Goal: Task Accomplishment & Management: Manage account settings

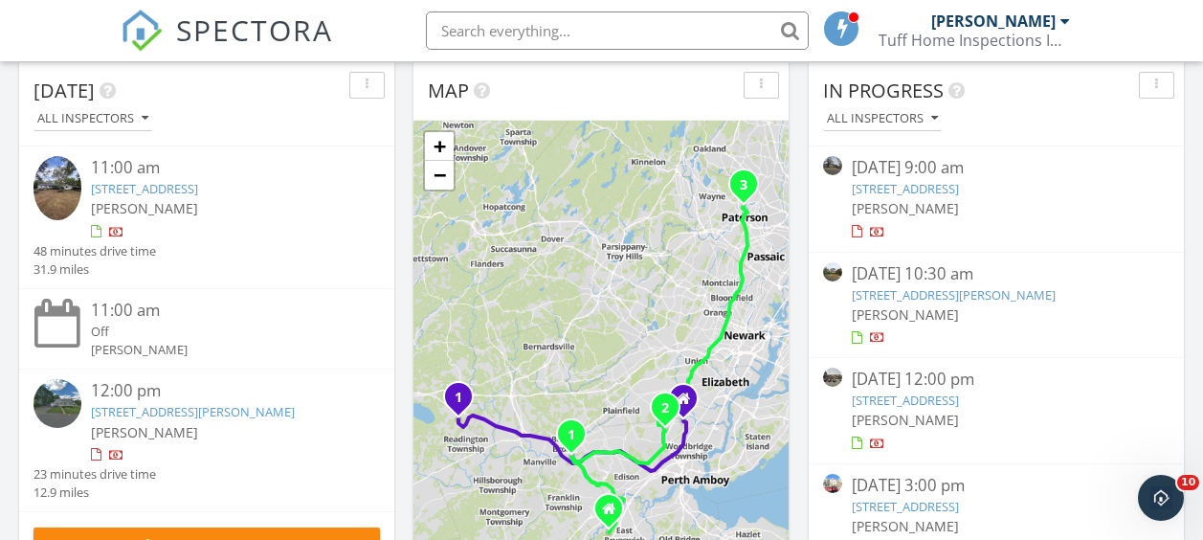
scroll to position [266, 0]
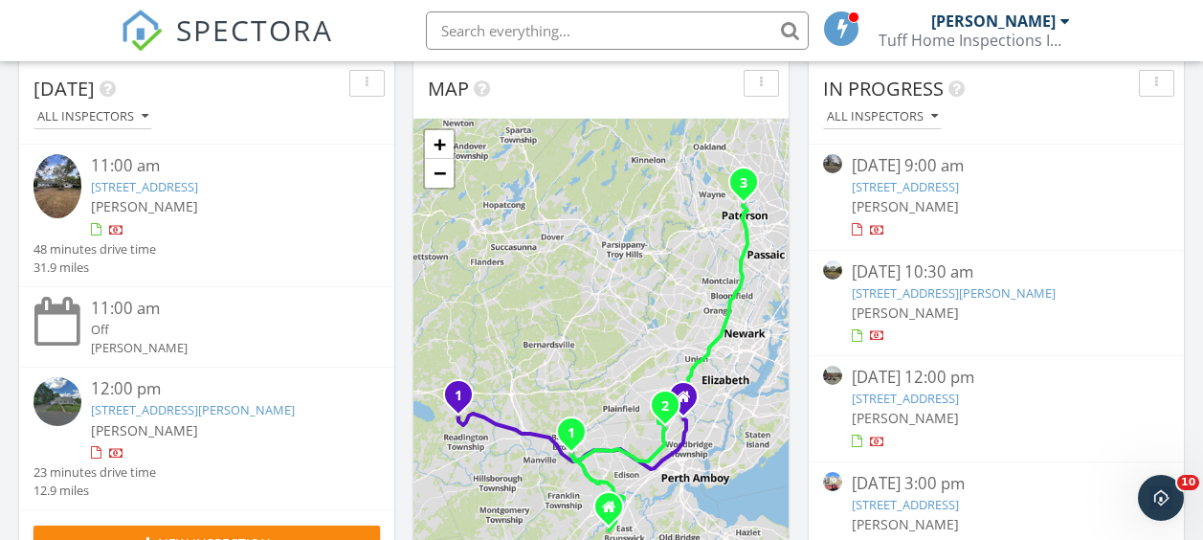
click at [959, 394] on link "289 Main St 9R, Spotswood, NJ 08884" at bounding box center [905, 398] width 107 height 17
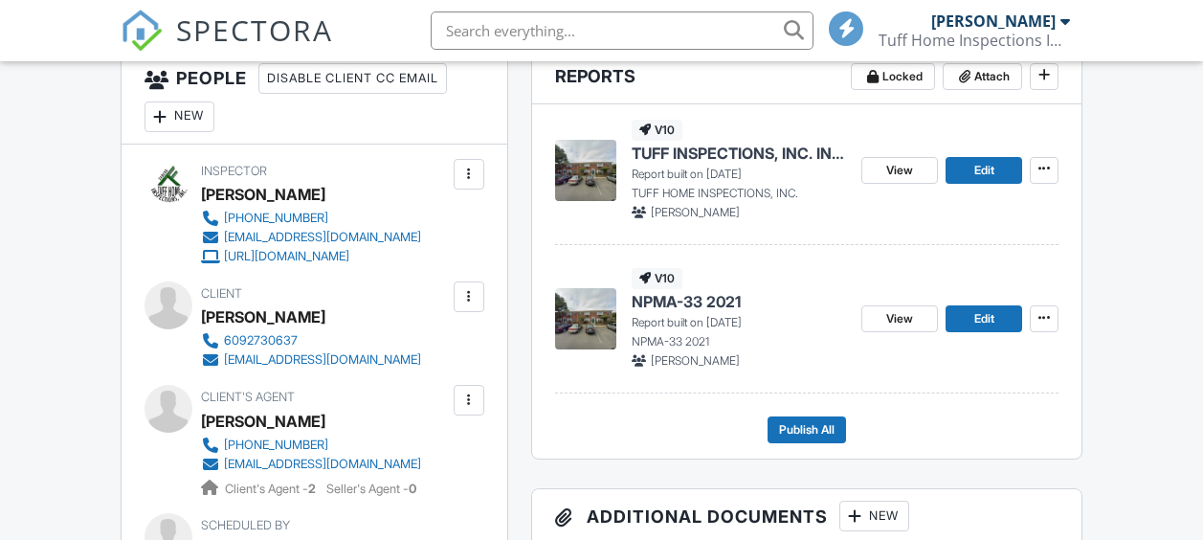
scroll to position [569, 0]
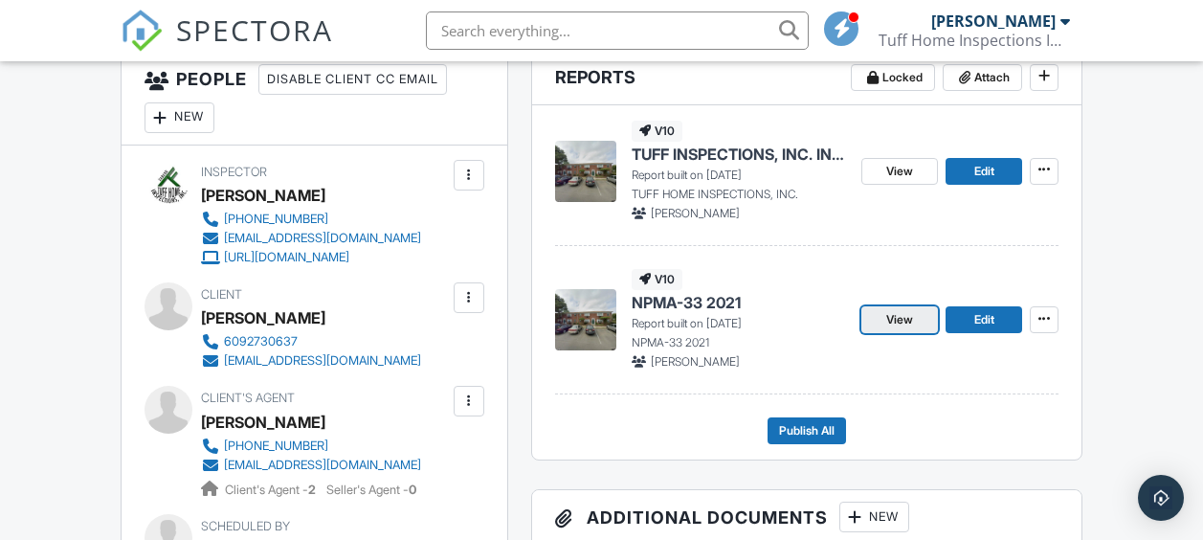
click at [890, 317] on span "View" at bounding box center [900, 319] width 27 height 19
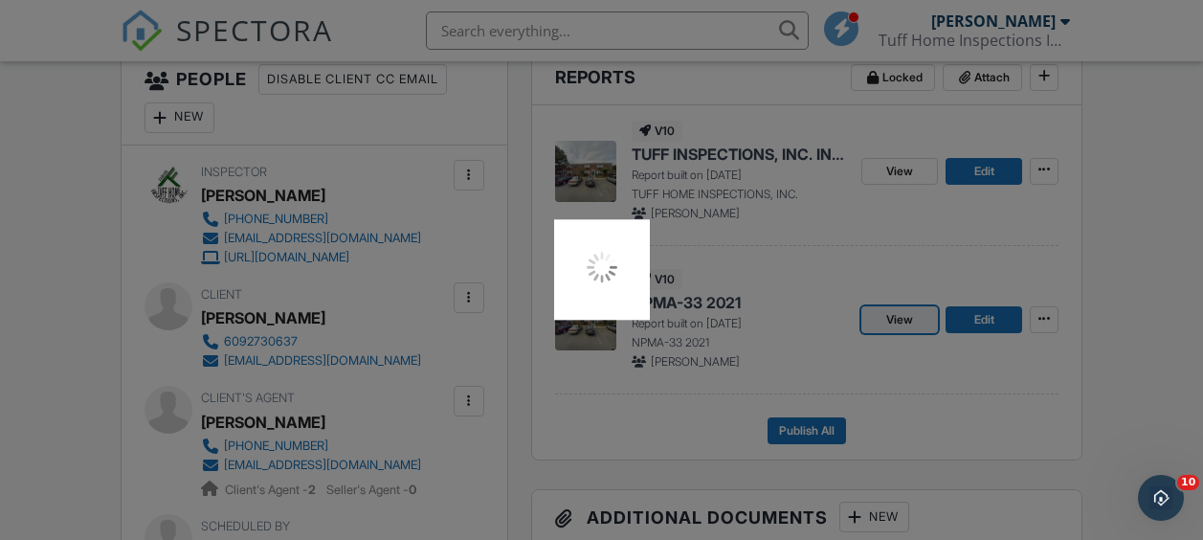
scroll to position [0, 0]
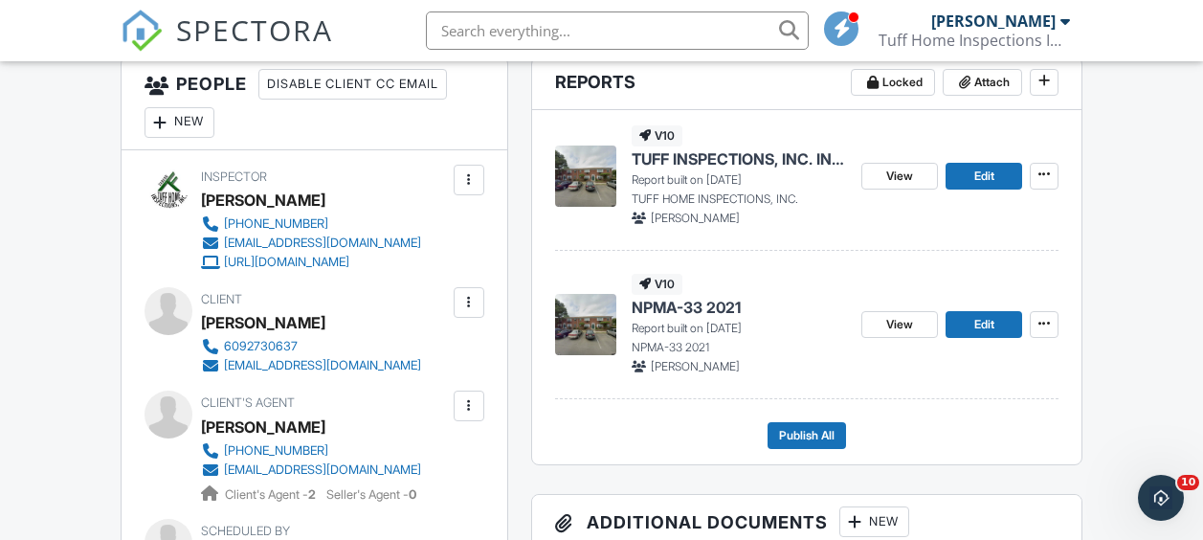
scroll to position [563, 0]
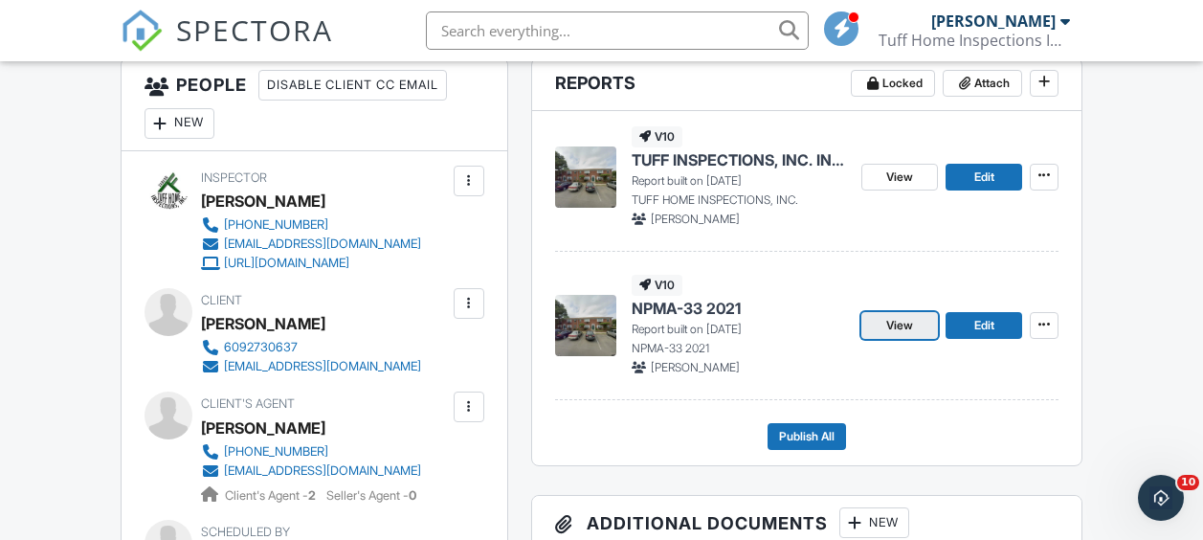
click at [896, 323] on span "View" at bounding box center [900, 325] width 27 height 19
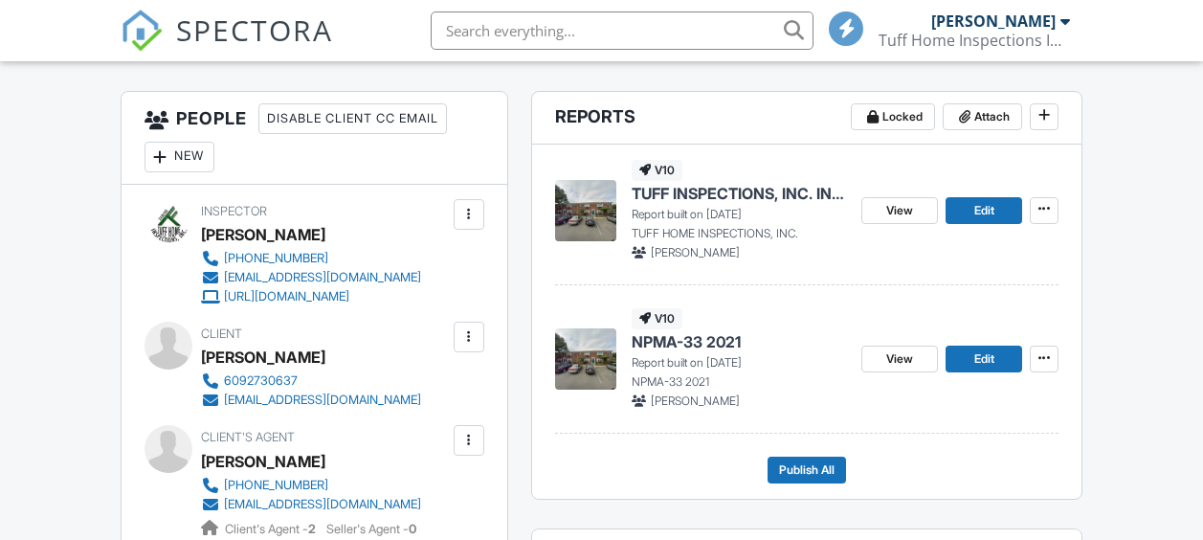
click at [714, 341] on span "NPMA-33 2021" at bounding box center [686, 341] width 109 height 21
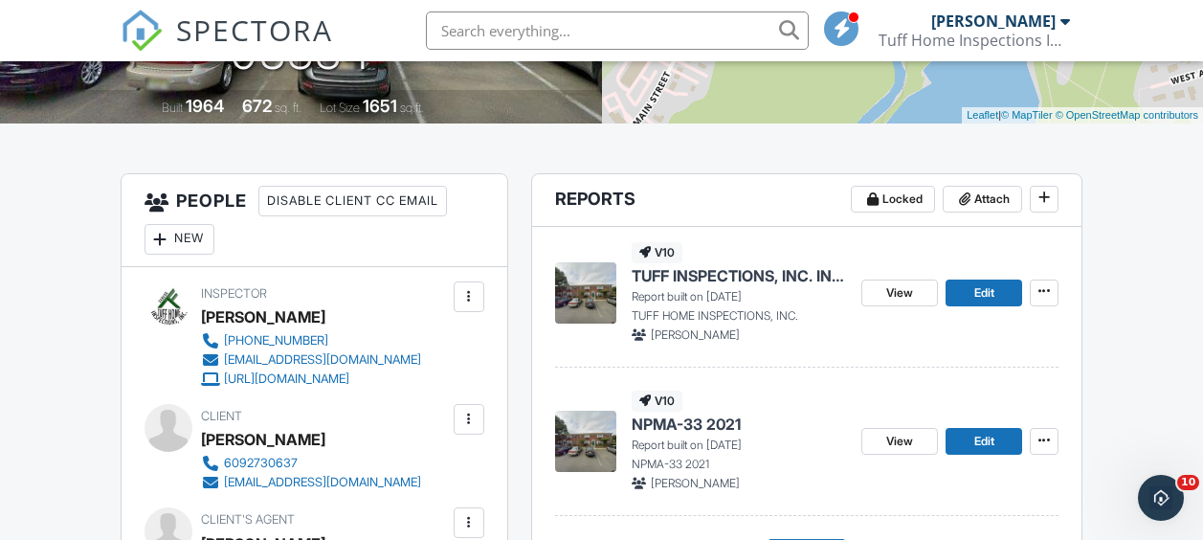
click at [677, 280] on span "TUFF INSPECTIONS, INC. INSPECTION REPORT" at bounding box center [739, 275] width 215 height 21
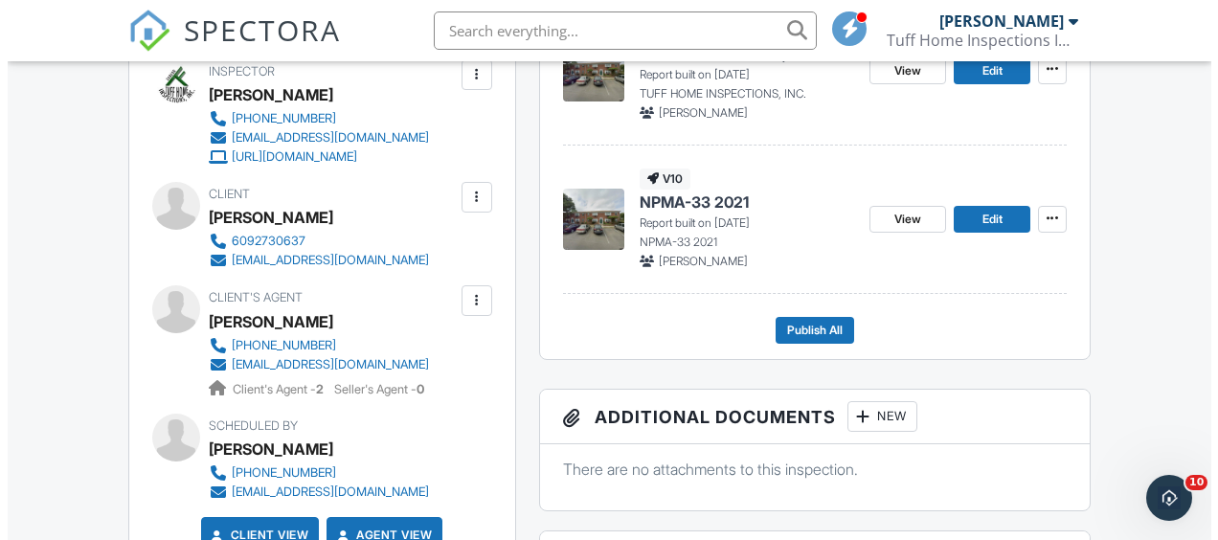
scroll to position [670, 0]
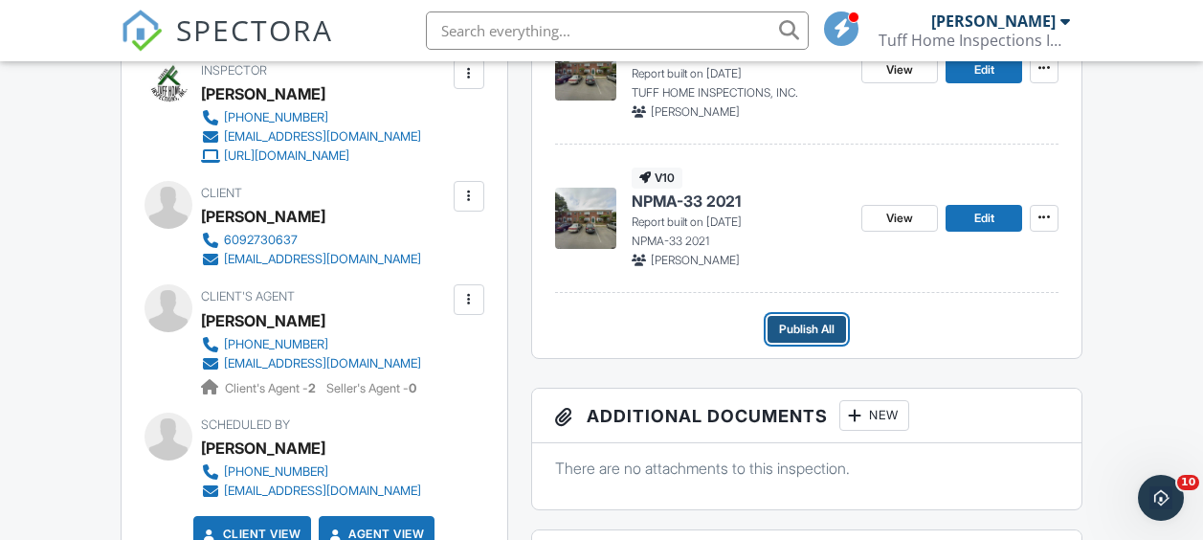
click at [788, 328] on span "Publish All" at bounding box center [807, 329] width 56 height 19
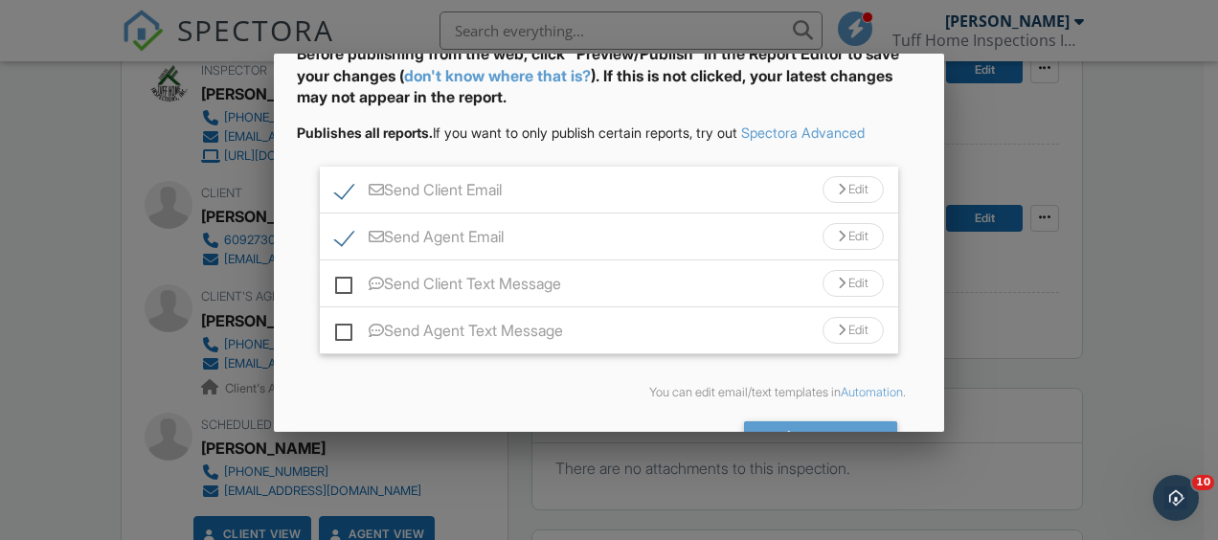
scroll to position [108, 0]
click at [349, 281] on label "Send Client Text Message" at bounding box center [448, 286] width 226 height 24
click at [348, 280] on input "Send Client Text Message" at bounding box center [341, 273] width 12 height 12
checkbox input "true"
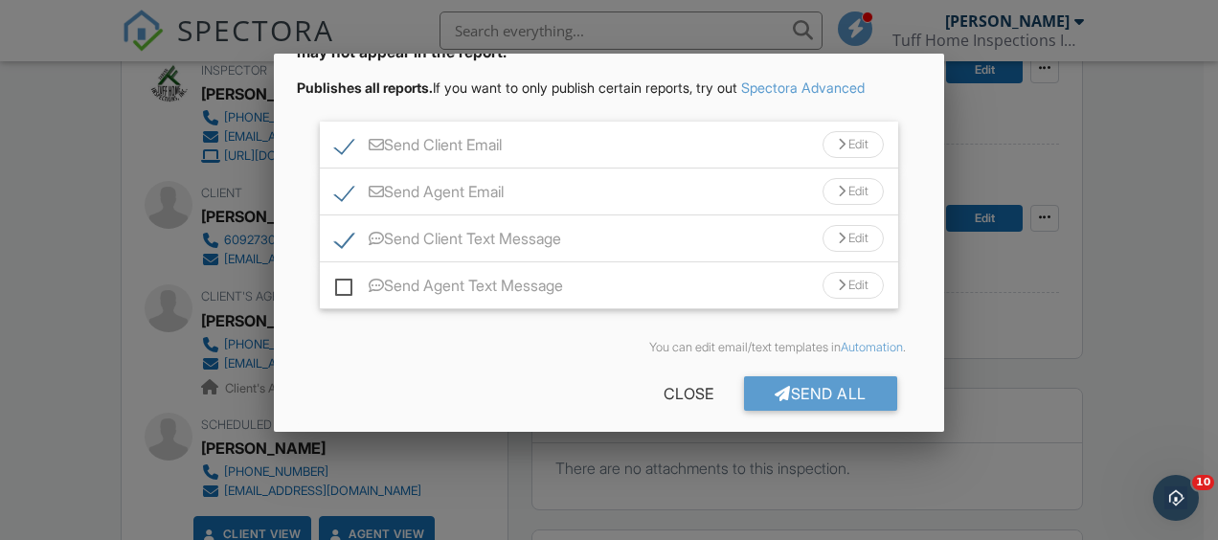
scroll to position [165, 0]
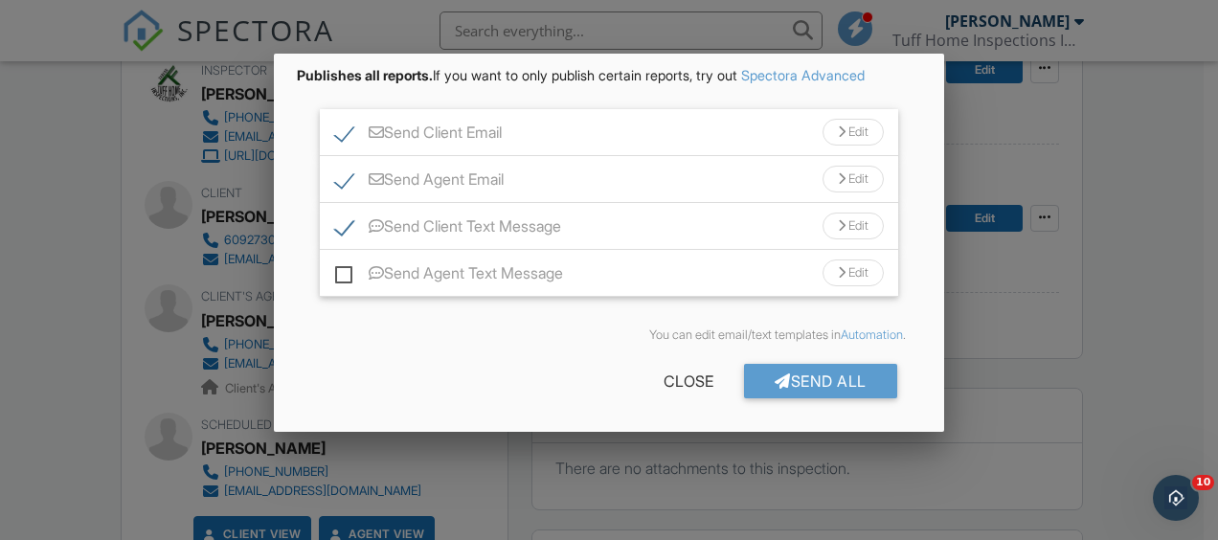
click at [342, 274] on label "Send Agent Text Message" at bounding box center [449, 276] width 228 height 24
click at [342, 270] on input "Send Agent Text Message" at bounding box center [341, 264] width 12 height 12
checkbox input "true"
click at [775, 381] on div at bounding box center [783, 380] width 16 height 15
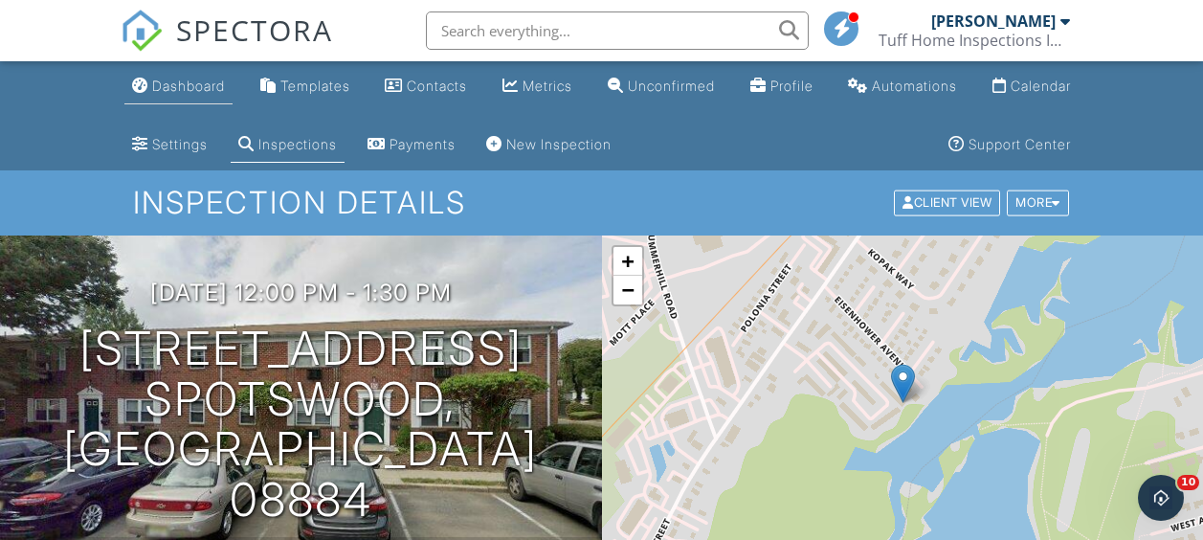
click at [160, 81] on div "Dashboard" at bounding box center [188, 86] width 73 height 16
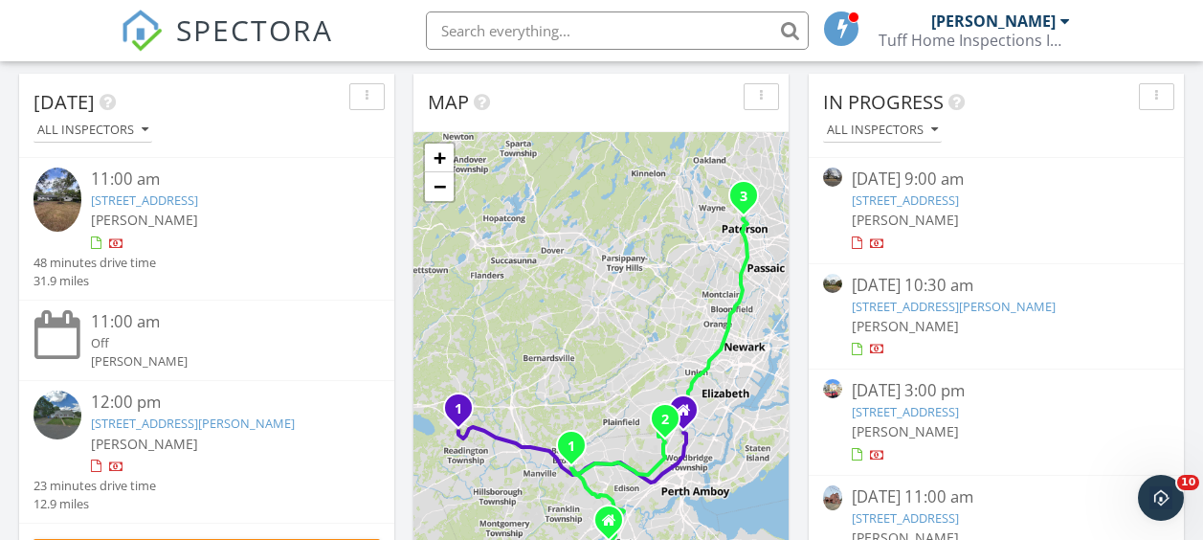
scroll to position [254, 0]
click at [975, 308] on link "[STREET_ADDRESS][PERSON_NAME]" at bounding box center [954, 305] width 204 height 17
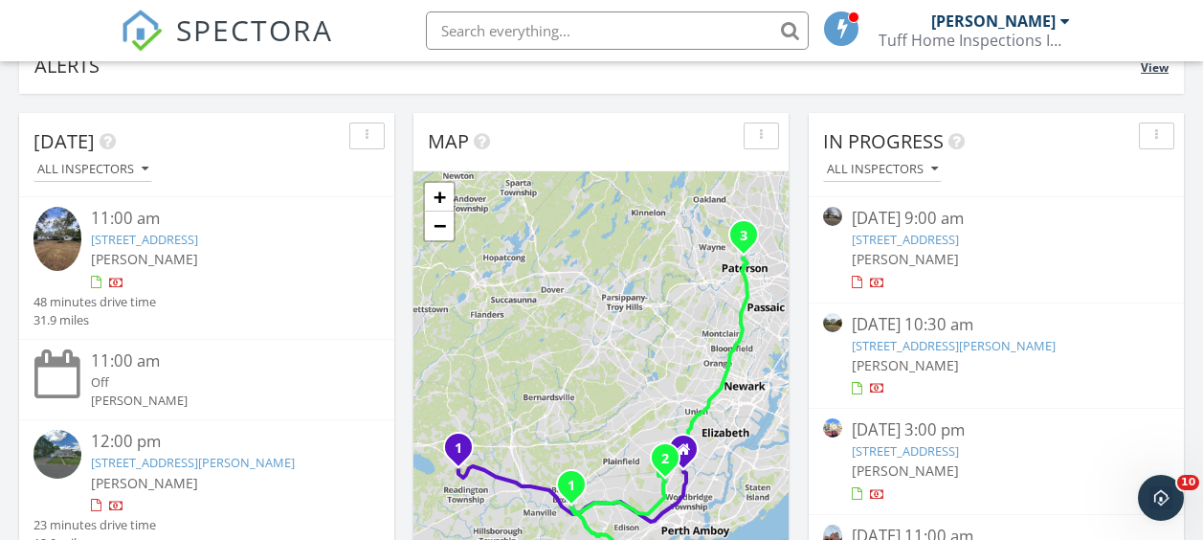
scroll to position [214, 0]
click at [985, 347] on link "332 Harrison Ave, Roselle, NJ 07203" at bounding box center [954, 344] width 204 height 17
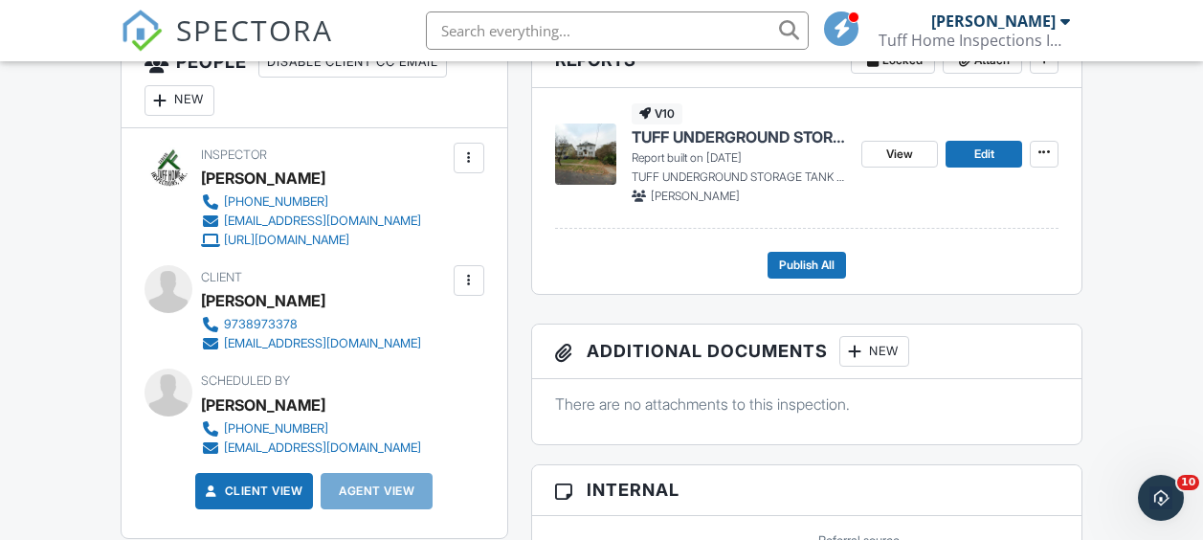
scroll to position [391, 0]
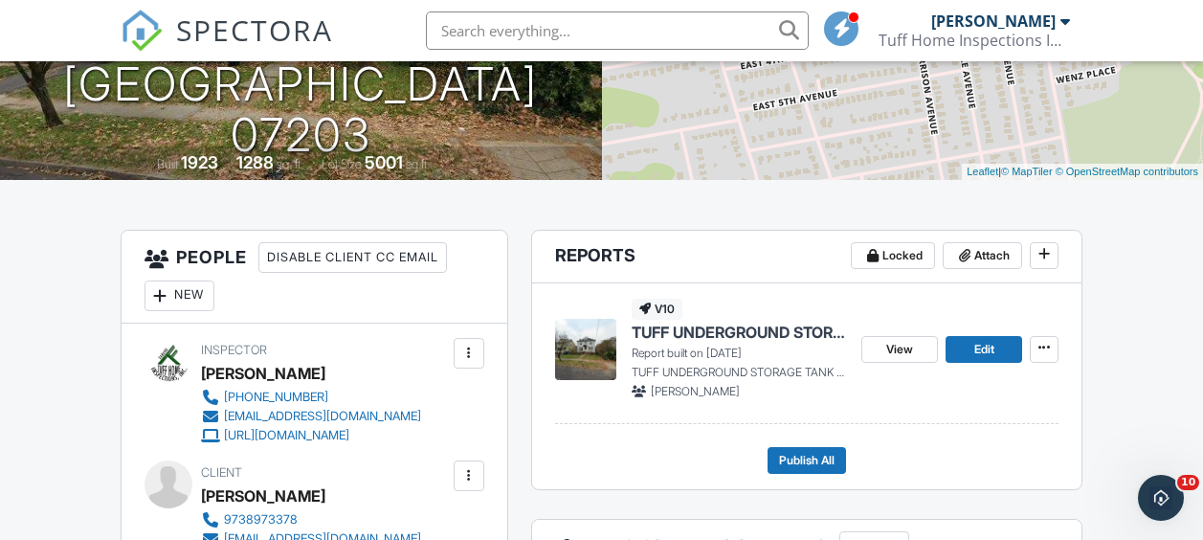
click at [708, 328] on span "TUFF UNDERGROUND STORAGE TANK REPORT" at bounding box center [739, 332] width 215 height 21
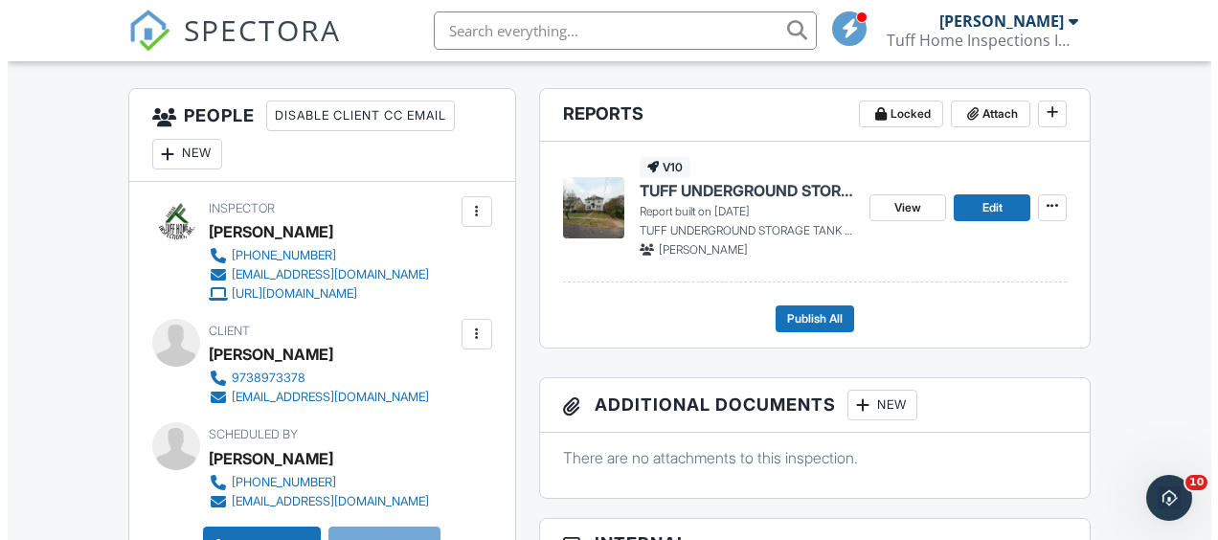
scroll to position [531, 0]
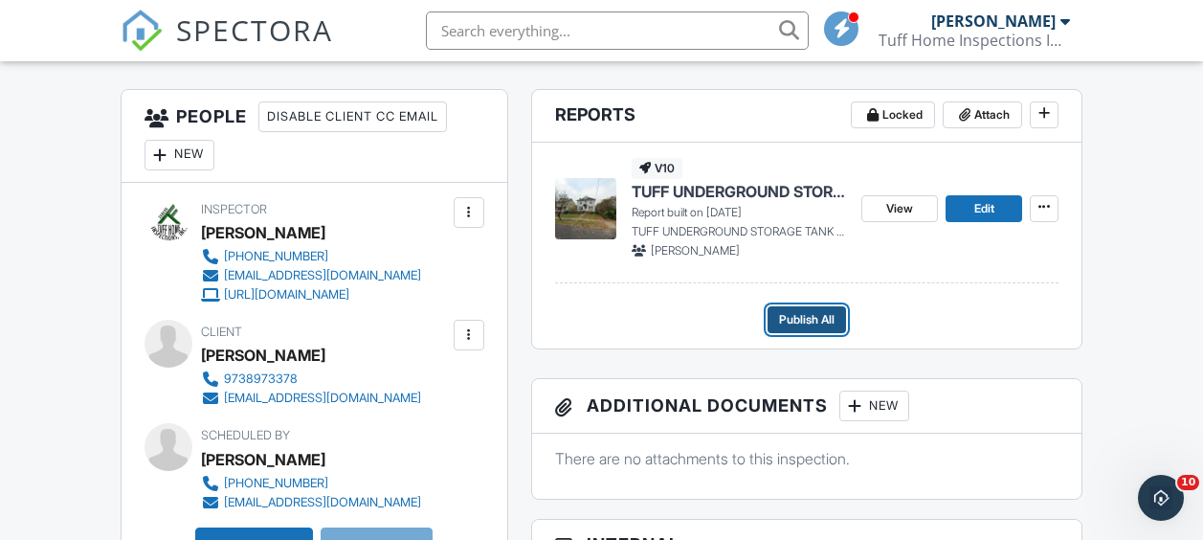
click at [793, 321] on span "Publish All" at bounding box center [807, 319] width 56 height 19
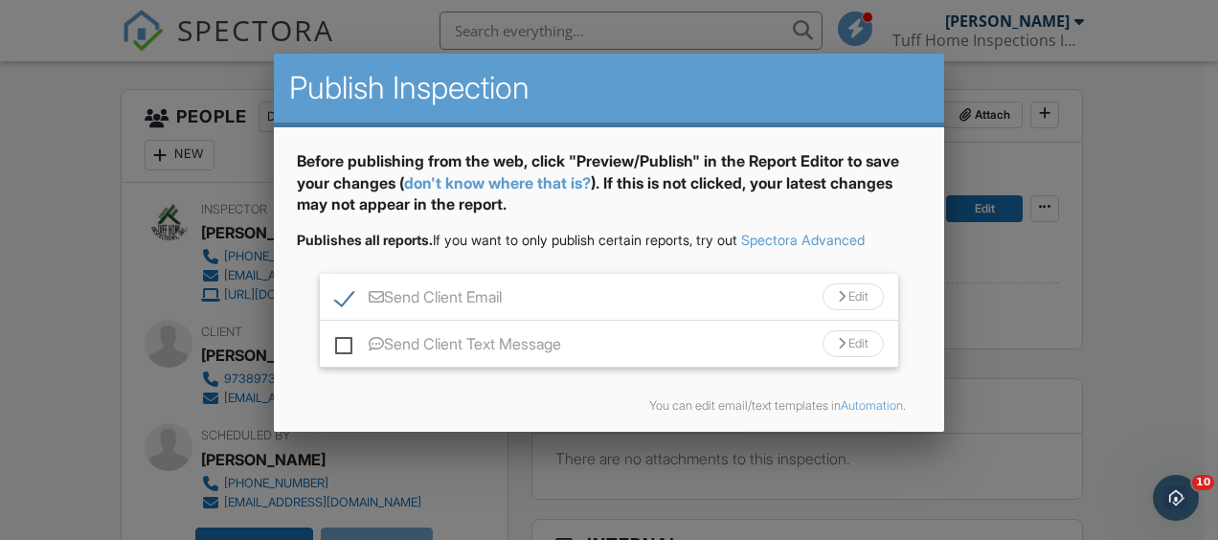
click at [332, 341] on div "Send Client Text Message Edit" at bounding box center [609, 344] width 578 height 47
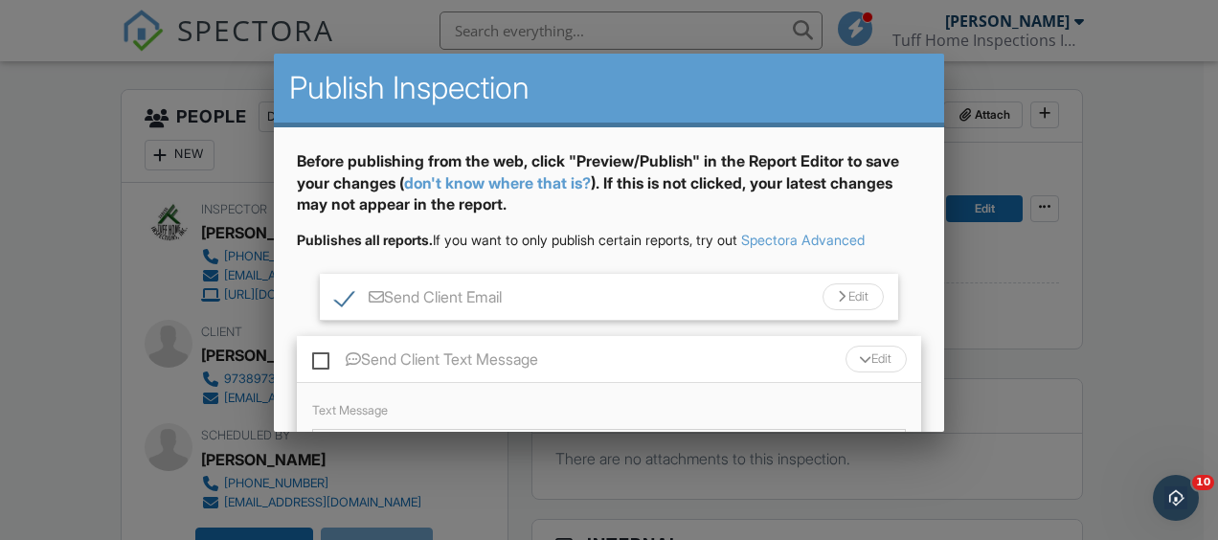
click at [324, 358] on label "Send Client Text Message" at bounding box center [425, 362] width 226 height 24
click at [324, 356] on input "Send Client Text Message" at bounding box center [318, 350] width 12 height 12
checkbox input "true"
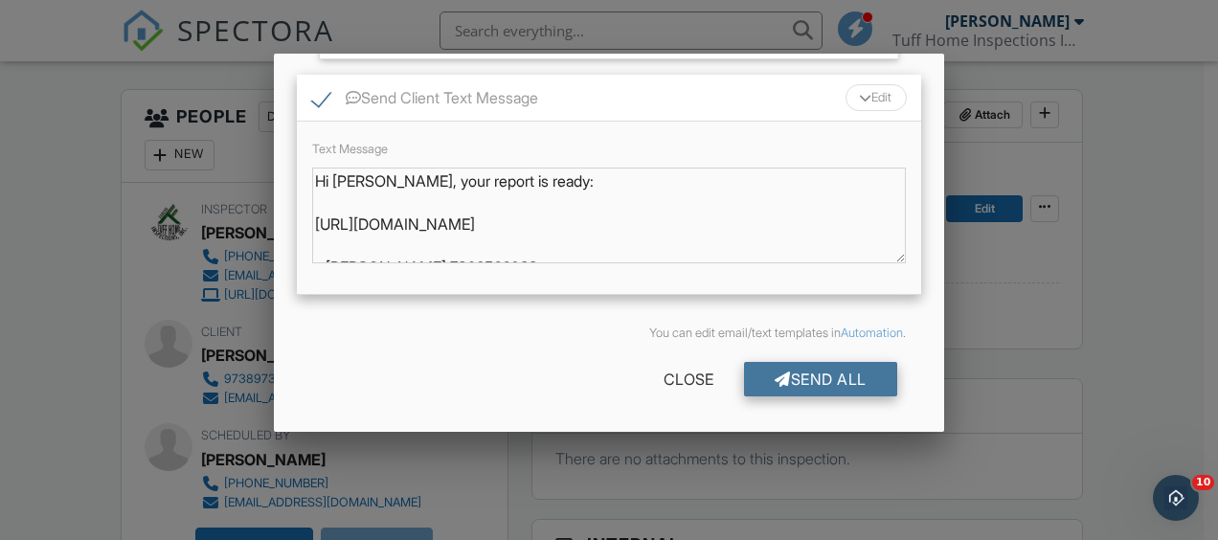
click at [810, 378] on div "Send All" at bounding box center [820, 379] width 153 height 34
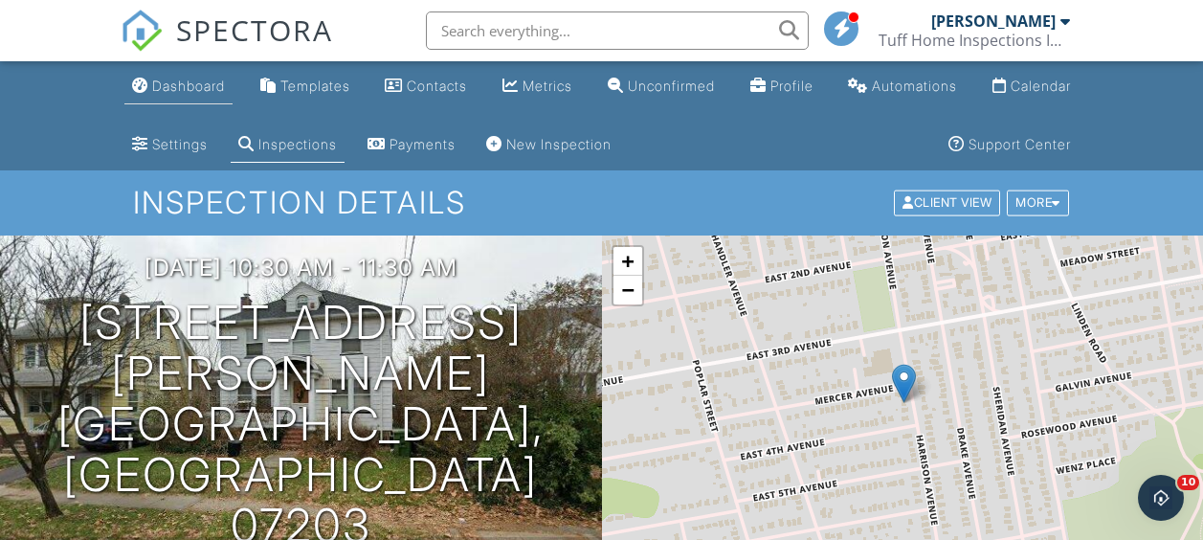
click at [173, 81] on div "Dashboard" at bounding box center [188, 86] width 73 height 16
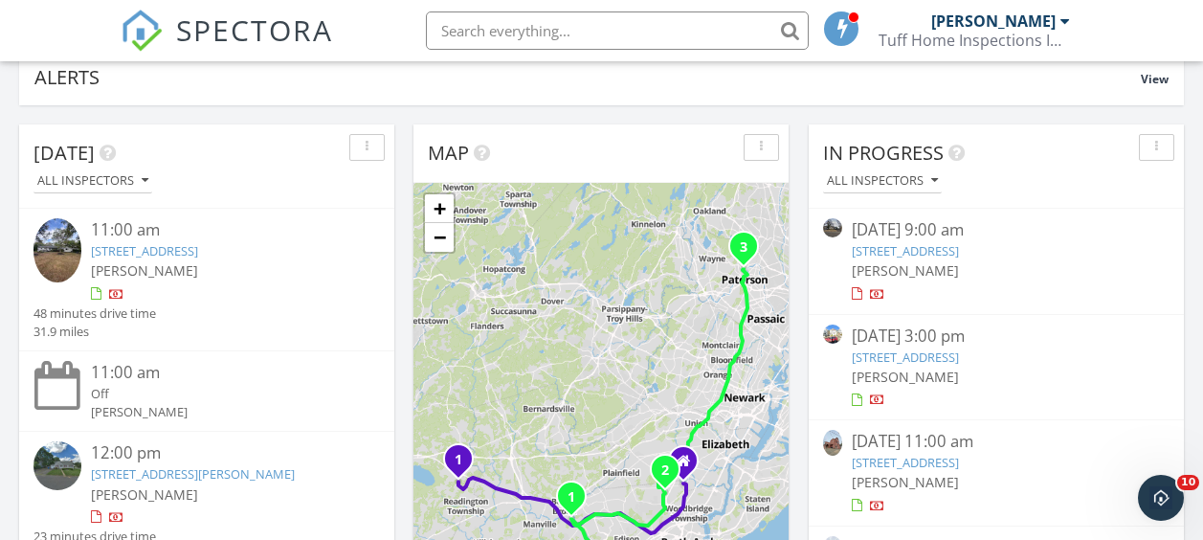
click at [959, 354] on link "525 Bond St, Elizabeth, NJ 07206" at bounding box center [905, 357] width 107 height 17
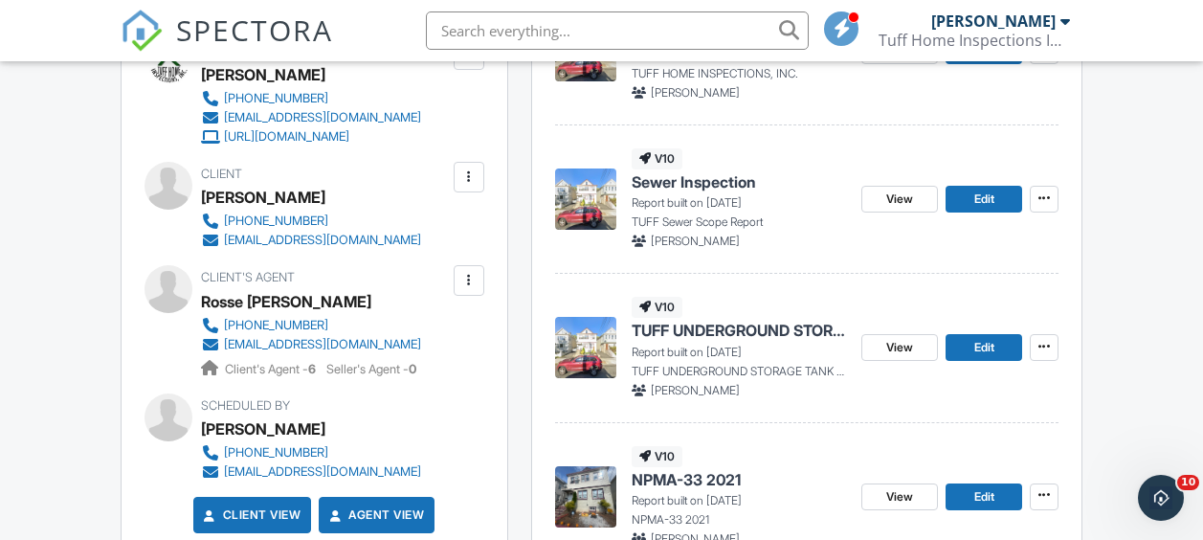
click at [704, 178] on span "Sewer Inspection" at bounding box center [694, 181] width 124 height 21
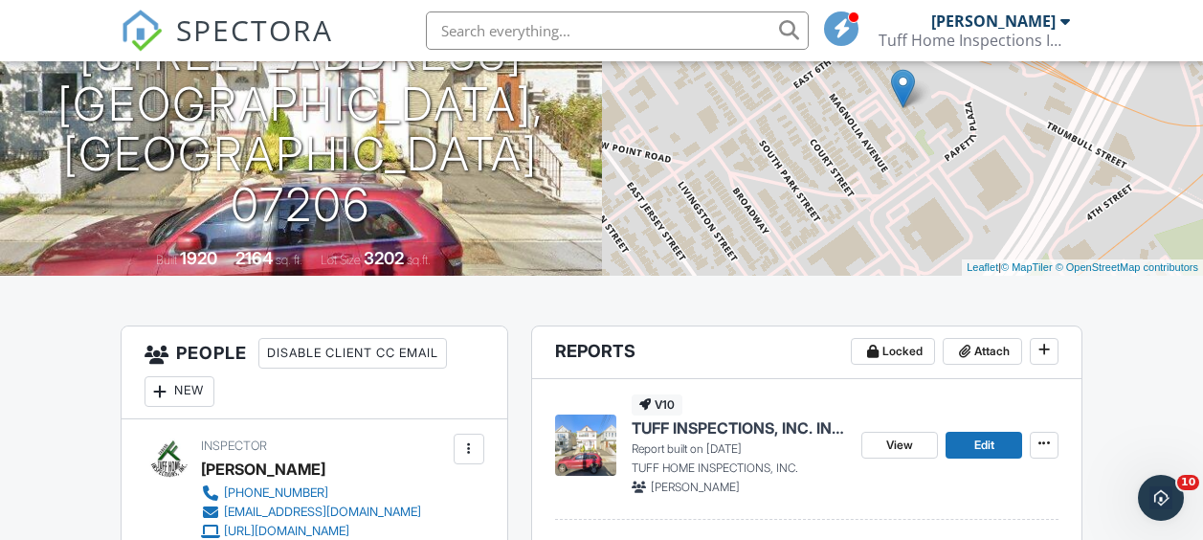
scroll to position [296, 0]
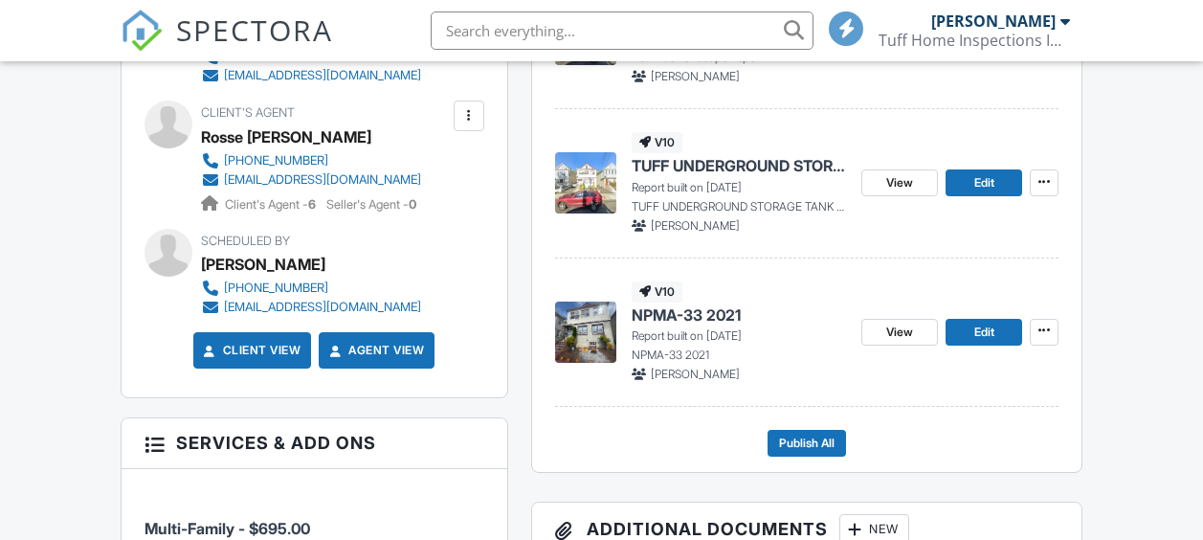
scroll to position [858, 0]
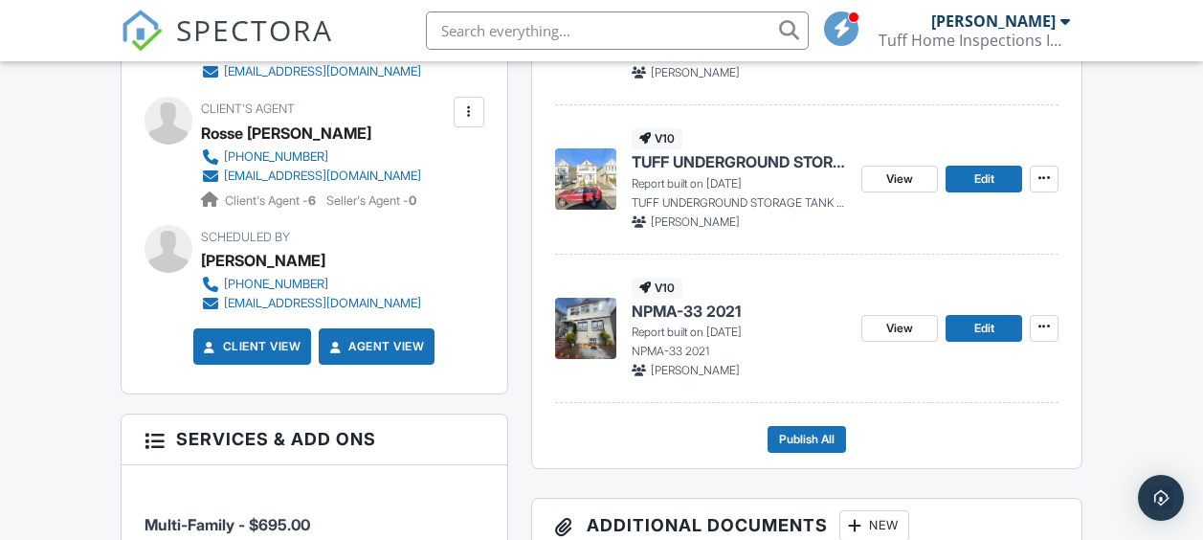
click at [724, 307] on span "NPMA-33 2021" at bounding box center [686, 311] width 109 height 21
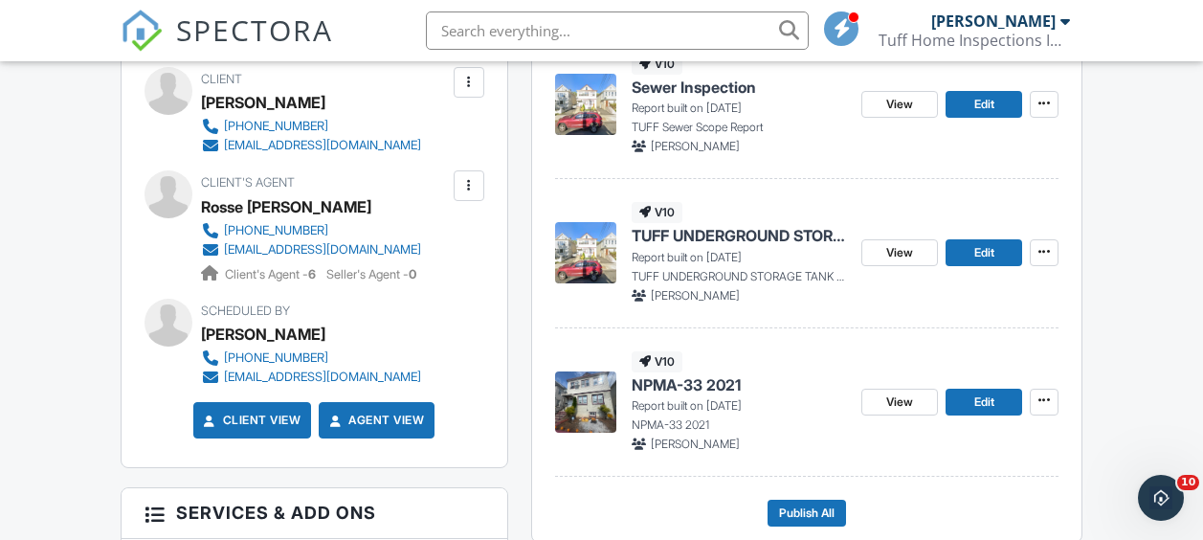
scroll to position [783, 0]
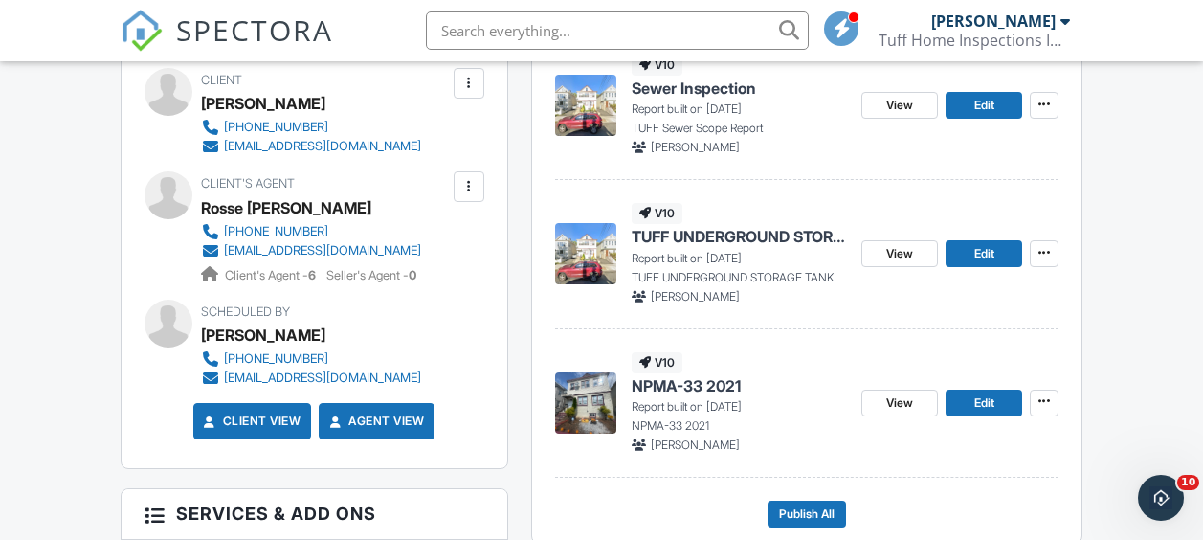
click at [755, 236] on span "TUFF UNDERGROUND STORAGE TANK REPORT" at bounding box center [739, 236] width 215 height 21
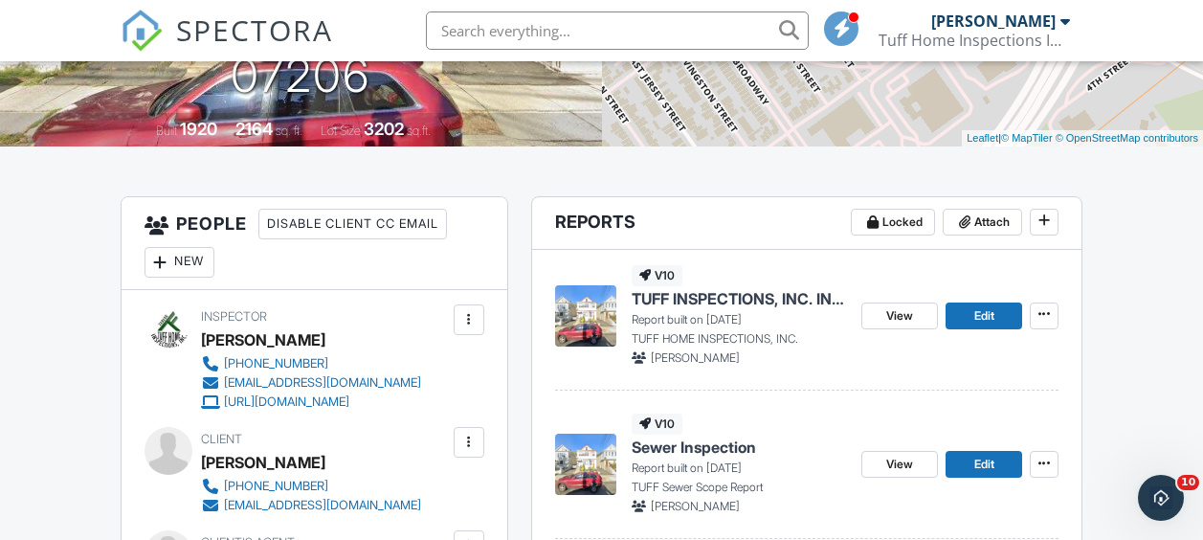
scroll to position [422, 0]
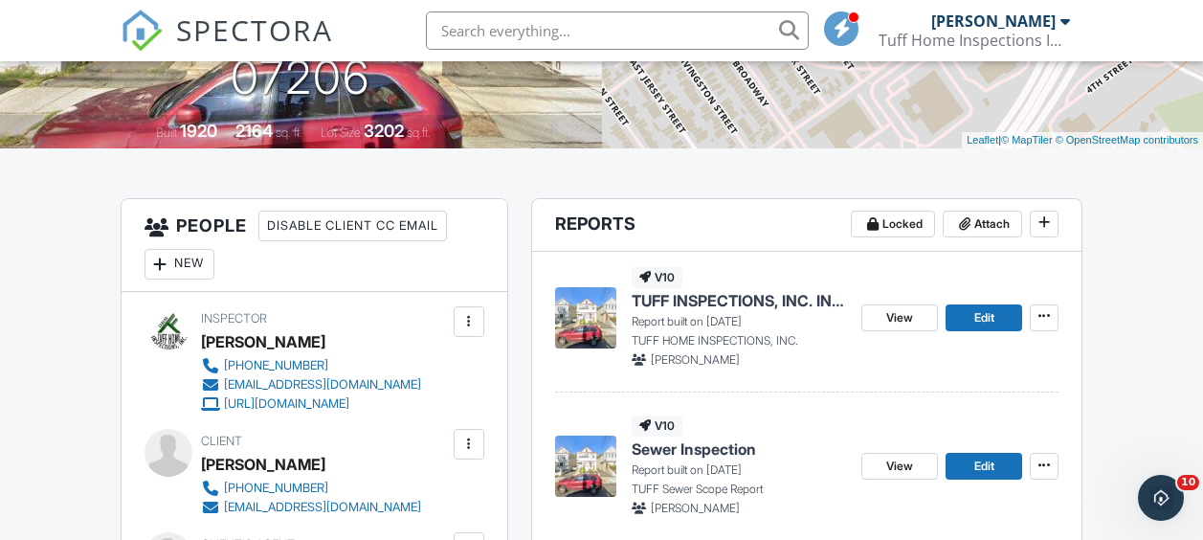
click at [703, 296] on span "TUFF INSPECTIONS, INC. INSPECTION REPORT" at bounding box center [739, 300] width 215 height 21
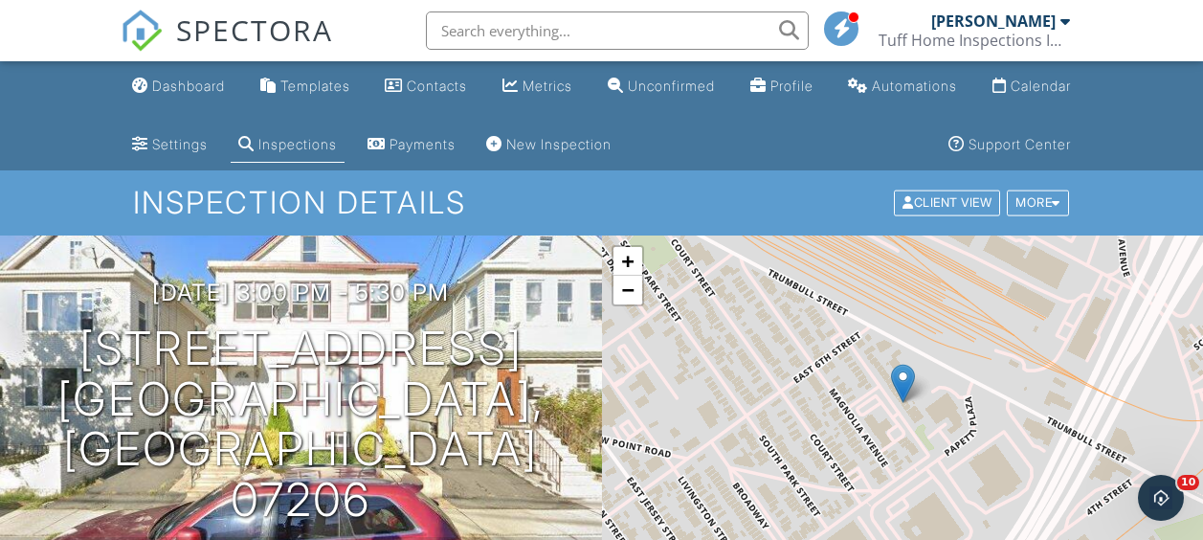
click at [510, 40] on input "text" at bounding box center [617, 30] width 383 height 38
click at [506, 34] on input "Matilda" at bounding box center [617, 30] width 383 height 38
click at [790, 33] on input "Matilda" at bounding box center [617, 30] width 383 height 38
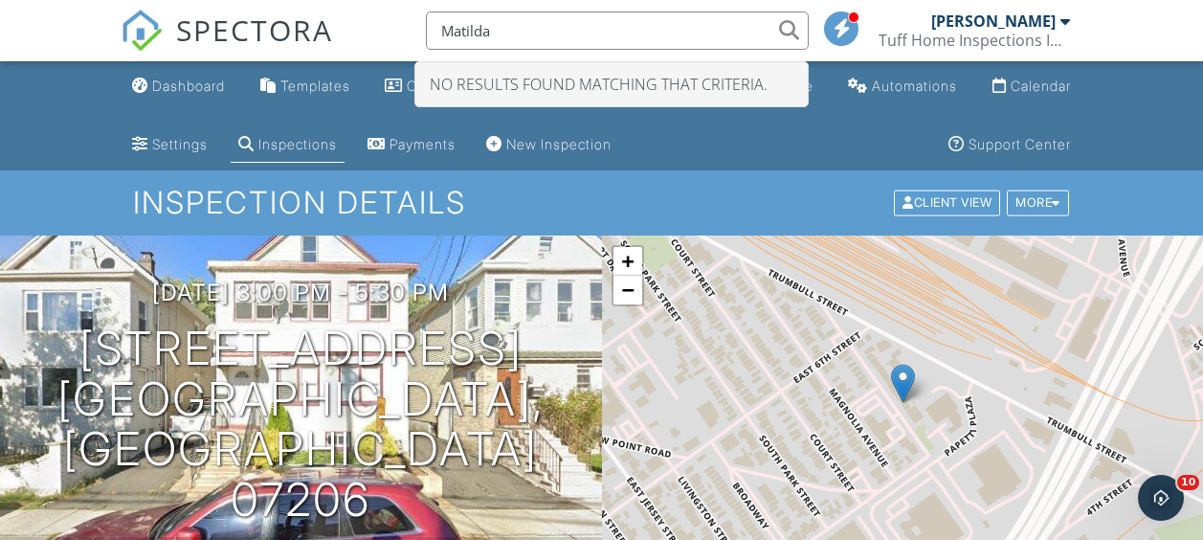
click at [556, 34] on input "Matilda" at bounding box center [617, 30] width 383 height 38
type input "M"
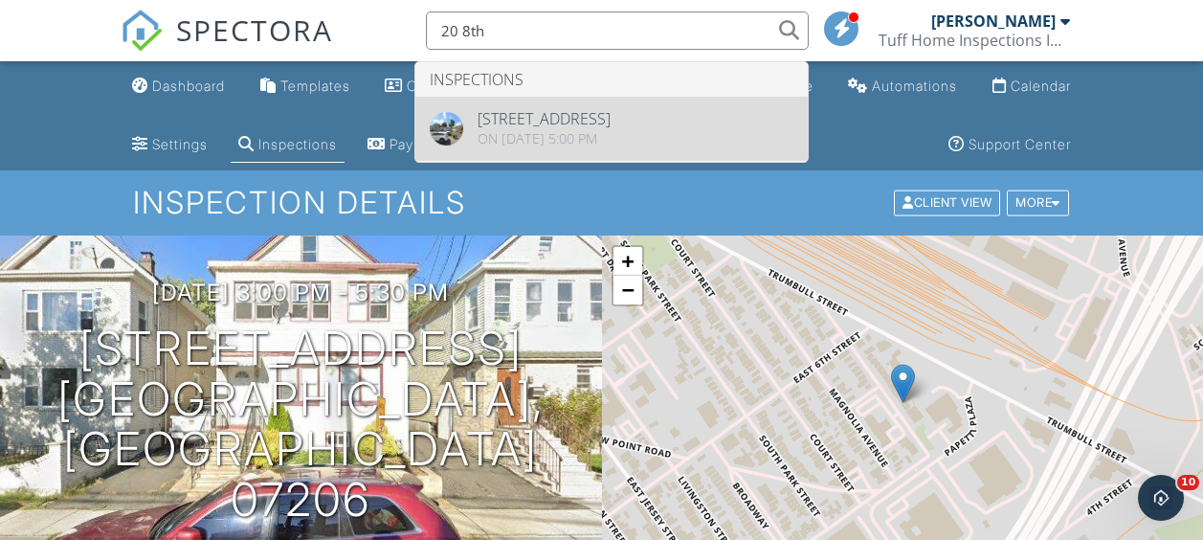
type input "20 8th"
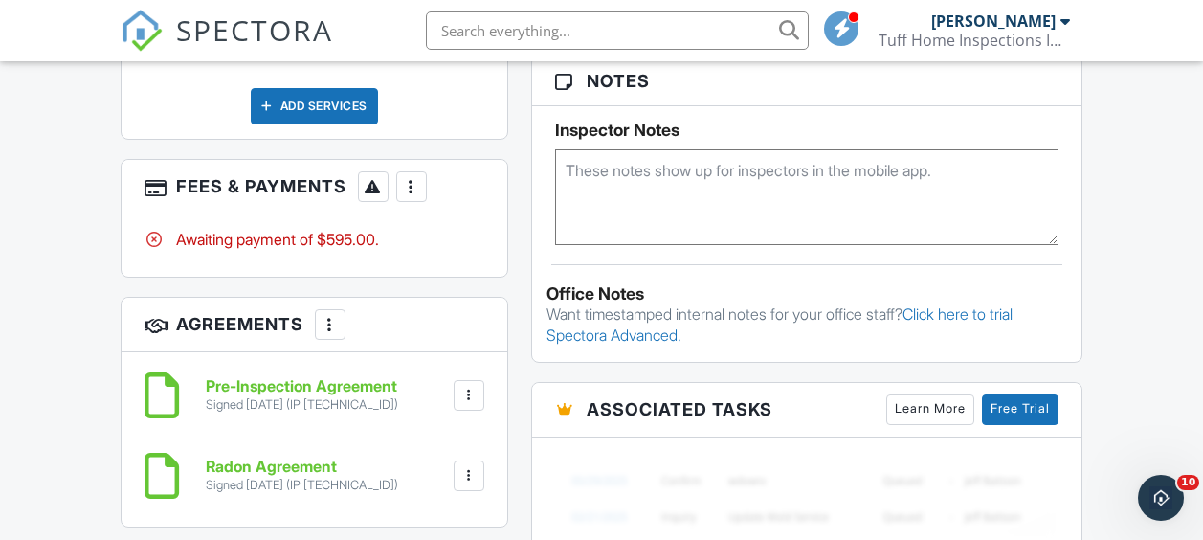
scroll to position [1504, 0]
click at [413, 176] on div at bounding box center [411, 185] width 19 height 19
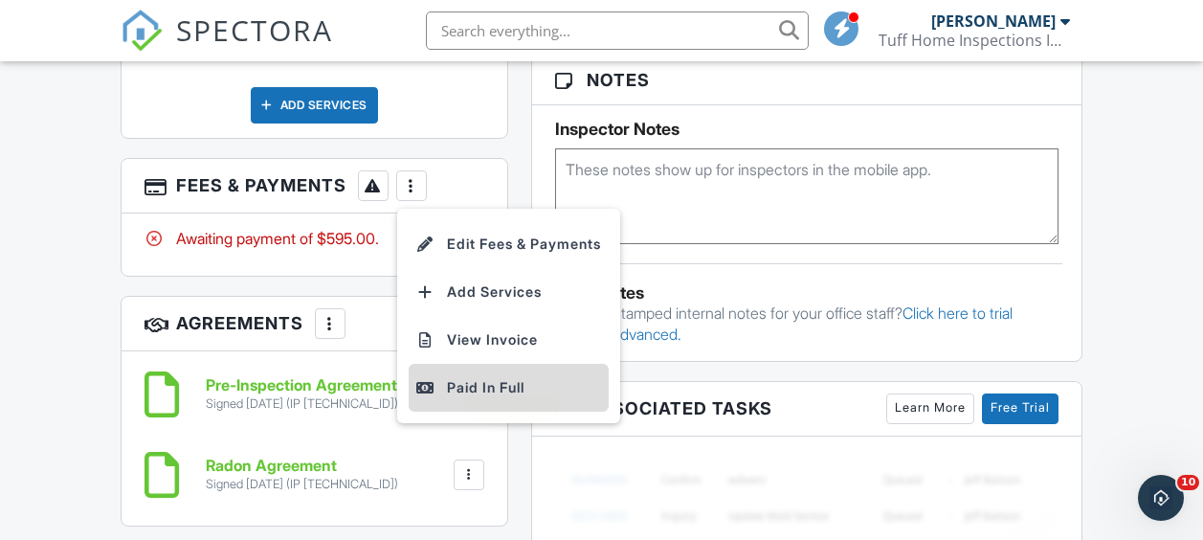
click at [492, 376] on div "Paid In Full" at bounding box center [508, 387] width 185 height 23
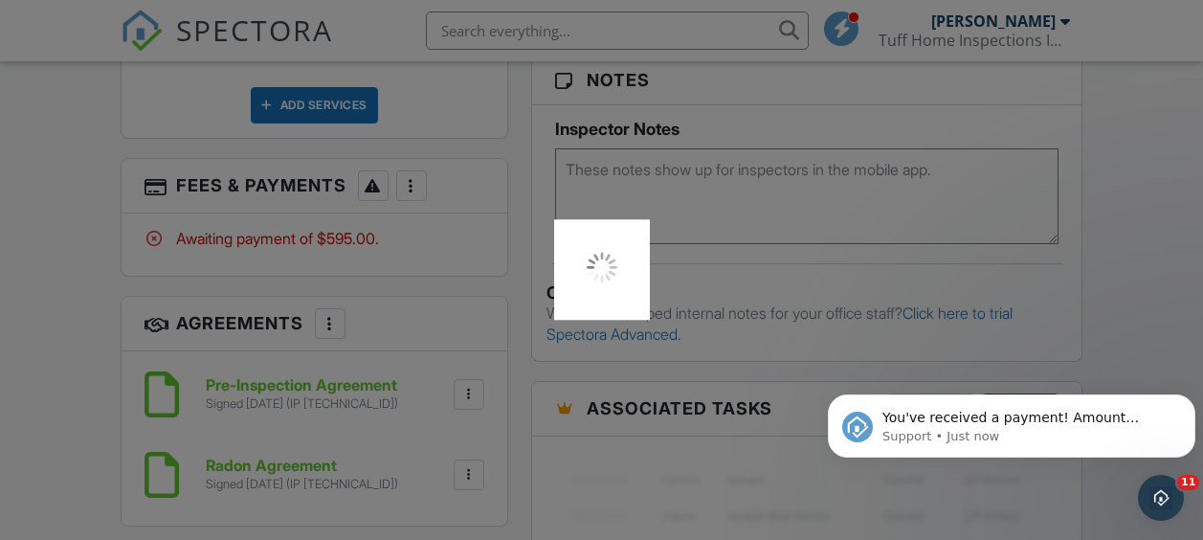
scroll to position [0, 0]
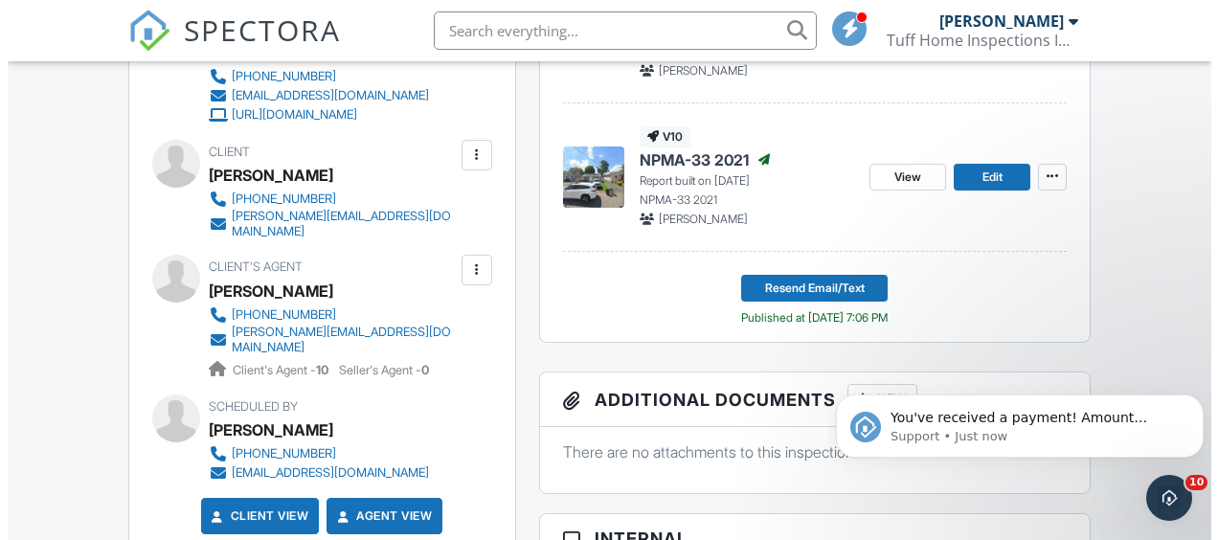
scroll to position [710, 0]
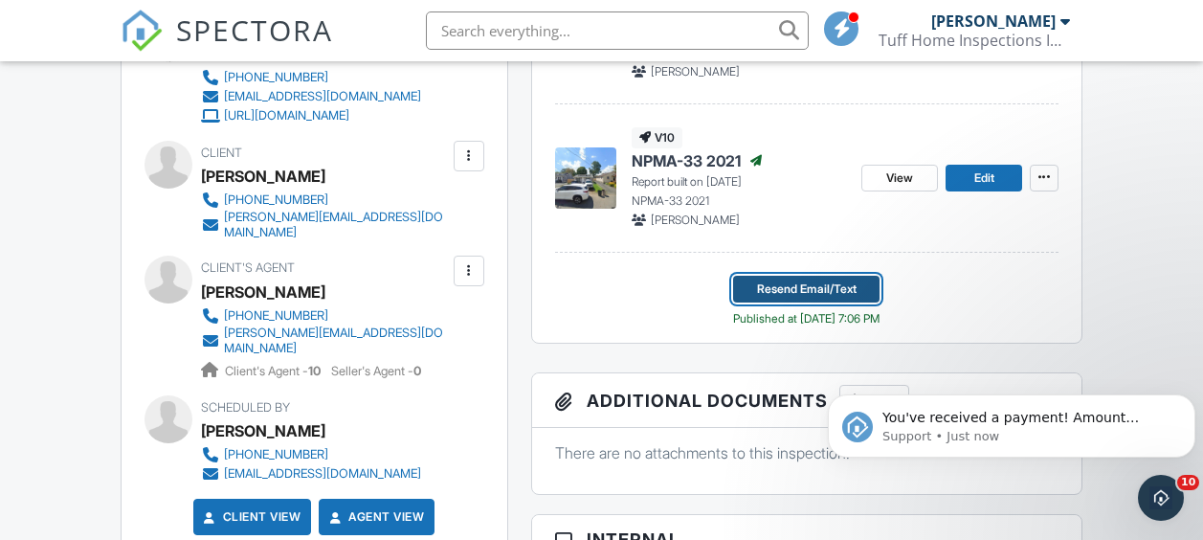
click at [757, 284] on span "Resend Email/Text" at bounding box center [807, 289] width 100 height 19
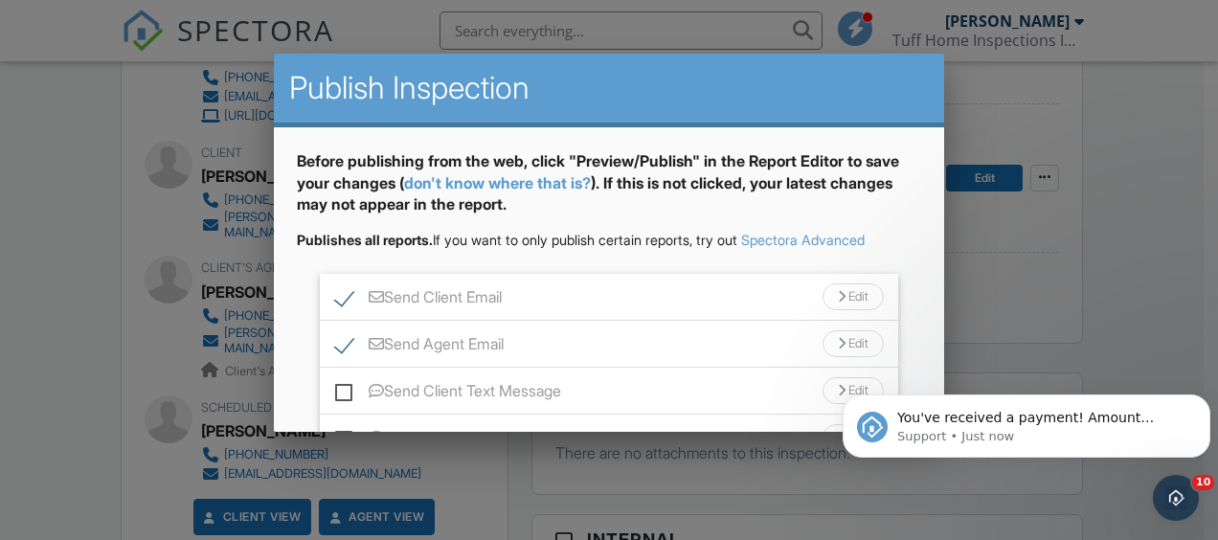
click at [339, 402] on label "Send Client Text Message" at bounding box center [448, 394] width 226 height 24
click at [339, 388] on input "Send Client Text Message" at bounding box center [341, 381] width 12 height 12
checkbox input "true"
drag, startPoint x: 339, startPoint y: 402, endPoint x: 372, endPoint y: 355, distance: 57.7
click at [372, 355] on ul "Send Client Email Edit Subject Line Your Home Inspection Report Email body (you…" at bounding box center [609, 368] width 624 height 188
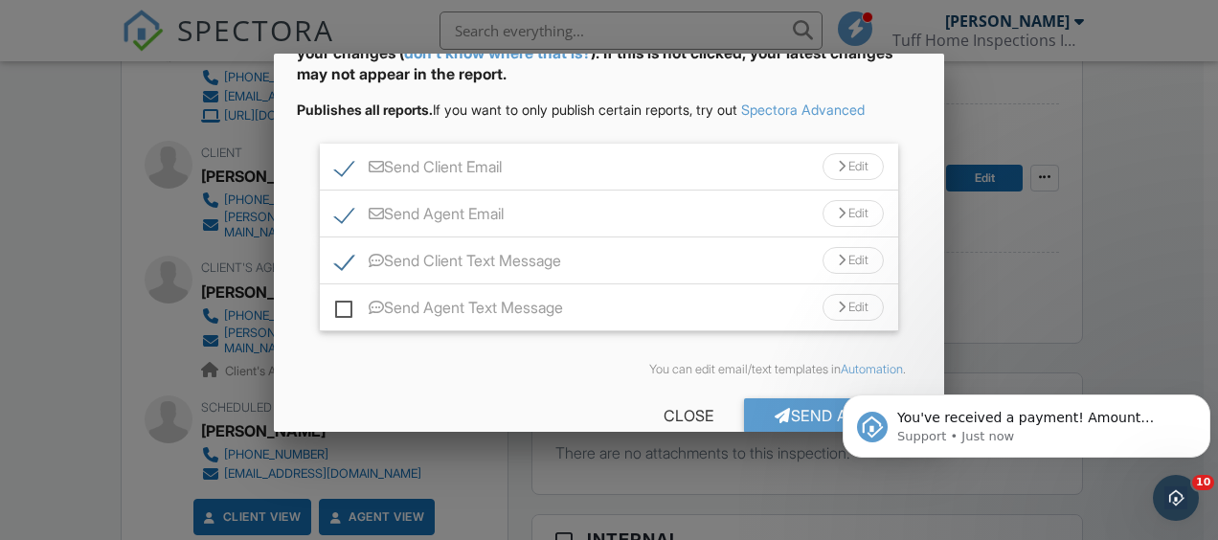
scroll to position [132, 0]
click at [347, 304] on label "Send Agent Text Message" at bounding box center [449, 309] width 228 height 24
click at [347, 303] on input "Send Agent Text Message" at bounding box center [341, 296] width 12 height 12
checkbox input "true"
click at [770, 394] on div "Send All Close" at bounding box center [609, 418] width 624 height 54
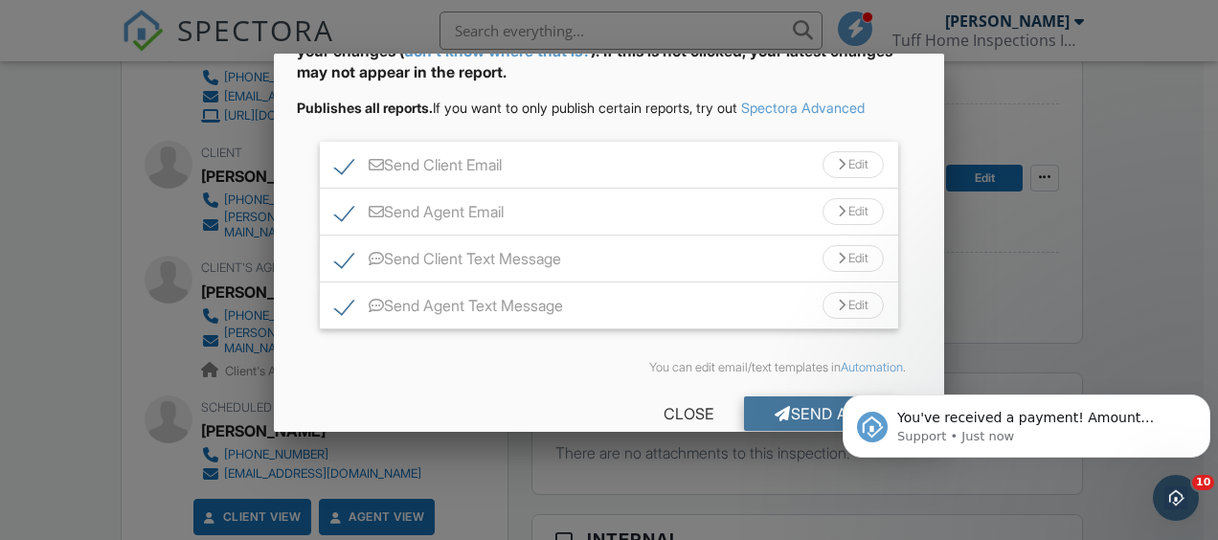
click at [784, 415] on div "Send All" at bounding box center [820, 413] width 153 height 34
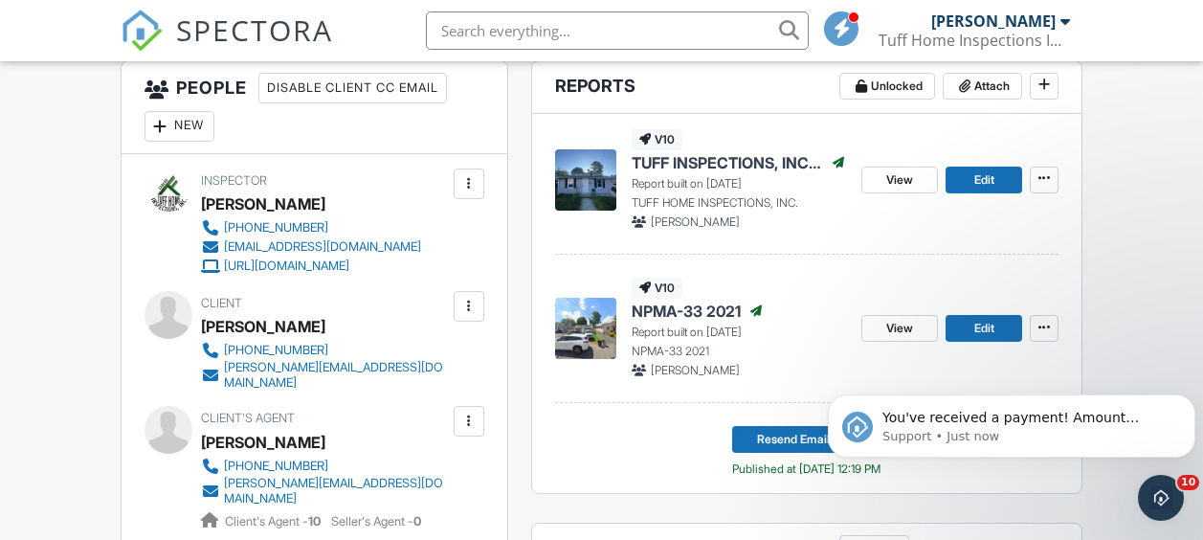
scroll to position [561, 0]
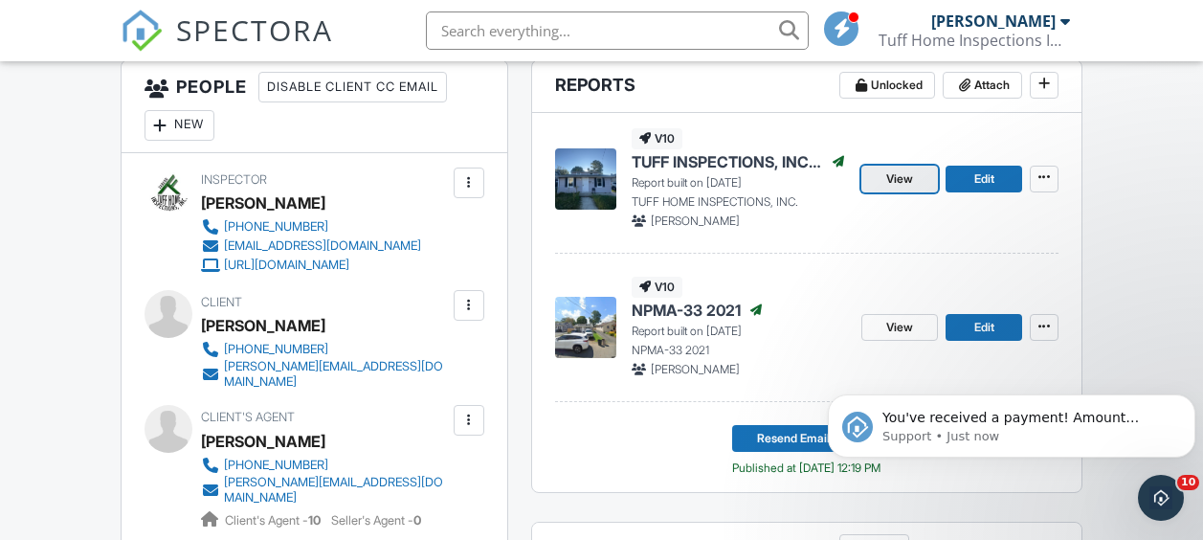
click at [905, 175] on span "View" at bounding box center [900, 178] width 27 height 19
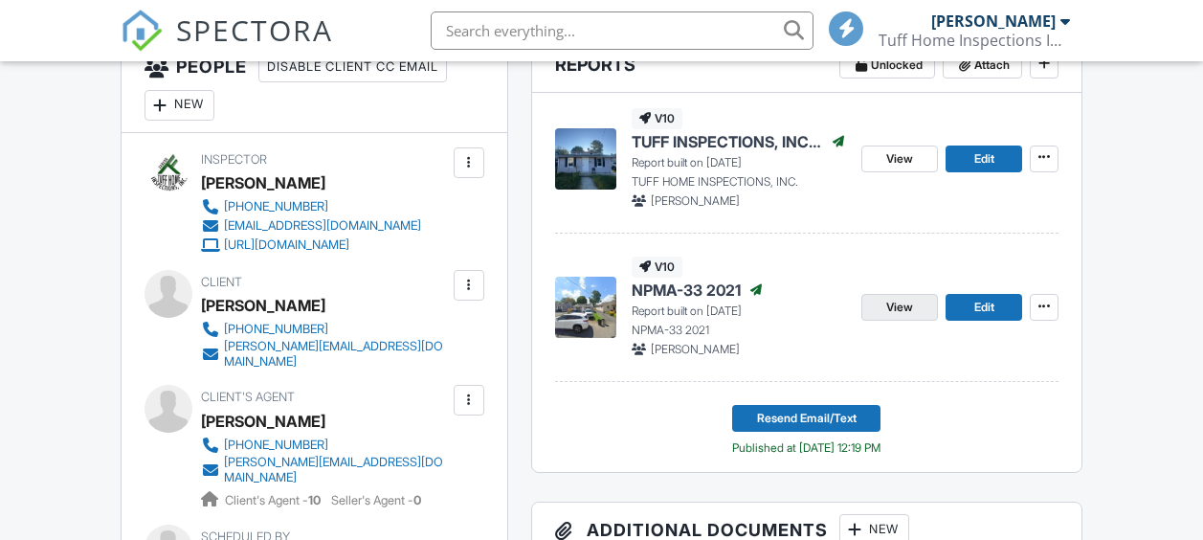
scroll to position [581, 0]
click at [888, 311] on span "View" at bounding box center [900, 307] width 27 height 19
